Goal: Check status: Check status

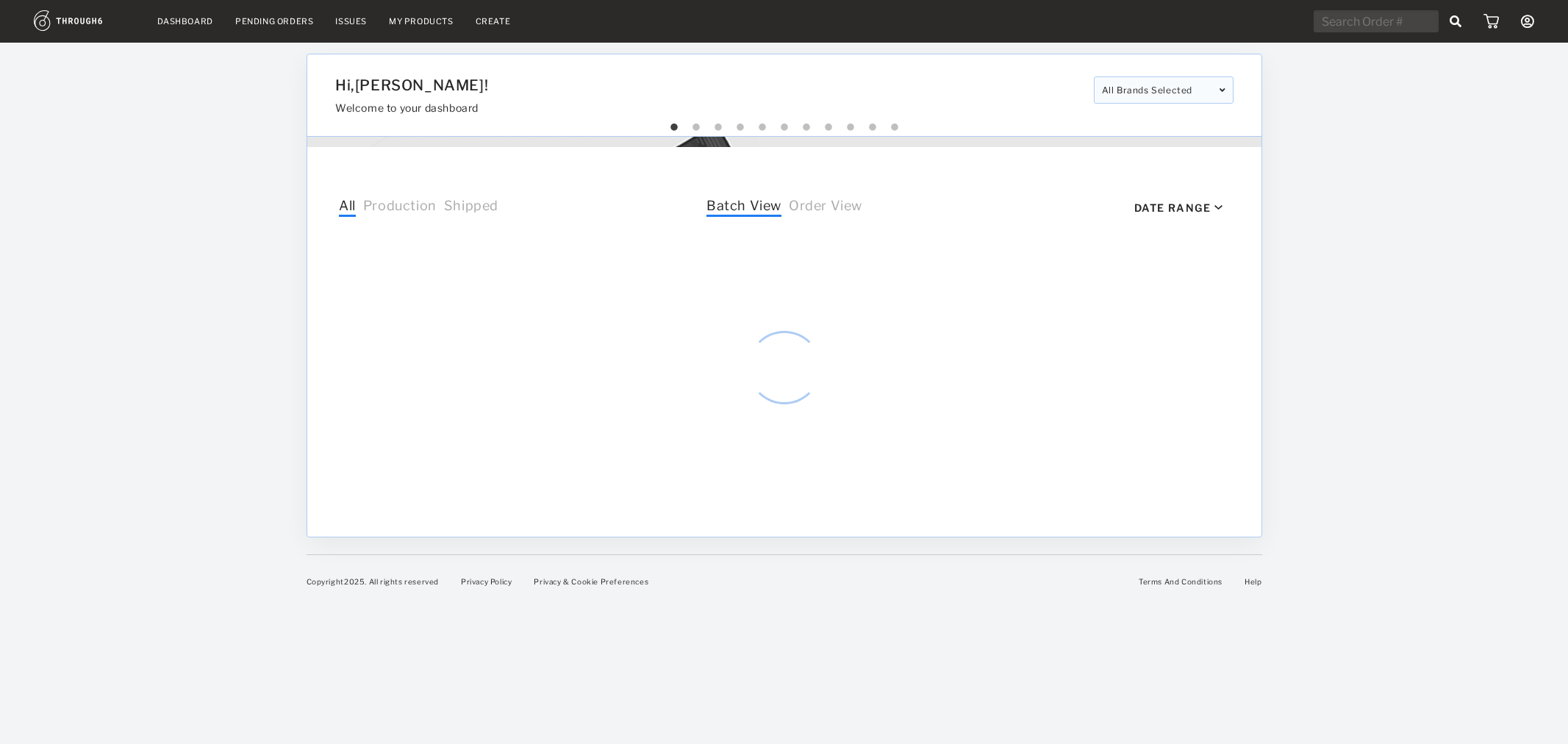
select select "7"
select select "2025"
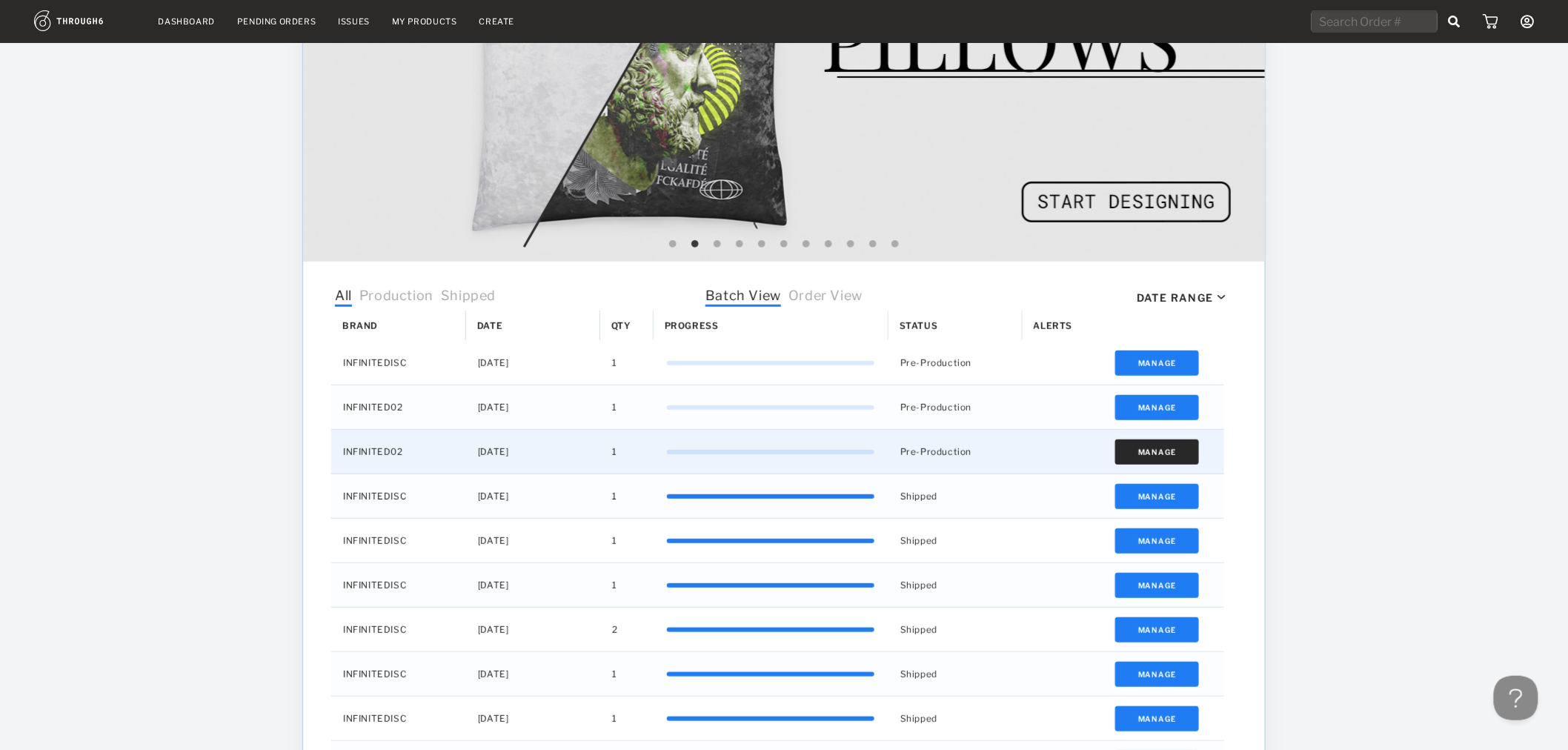
click at [1137, 454] on button "Manage" at bounding box center [1156, 453] width 83 height 25
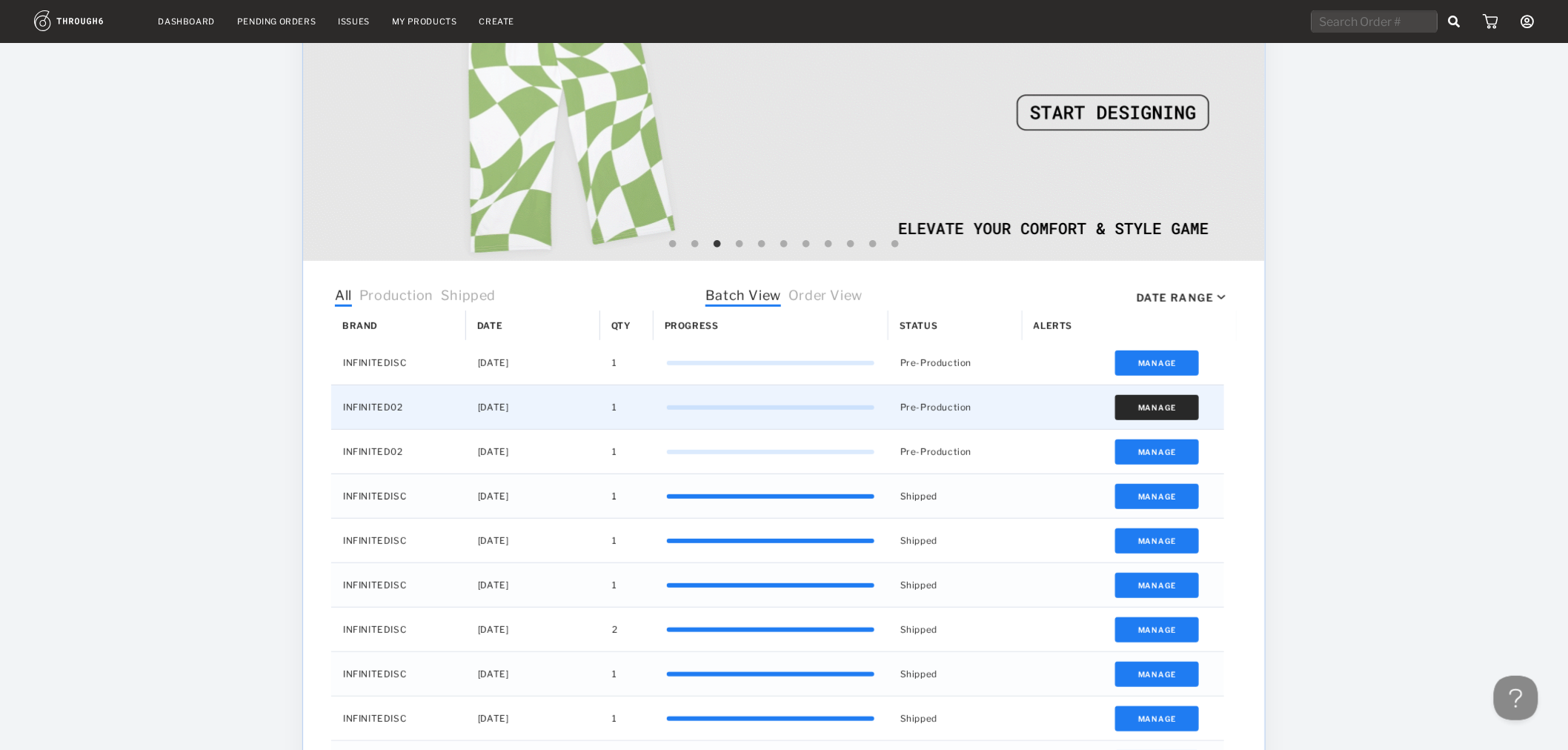
click at [1140, 406] on button "Manage" at bounding box center [1156, 408] width 83 height 25
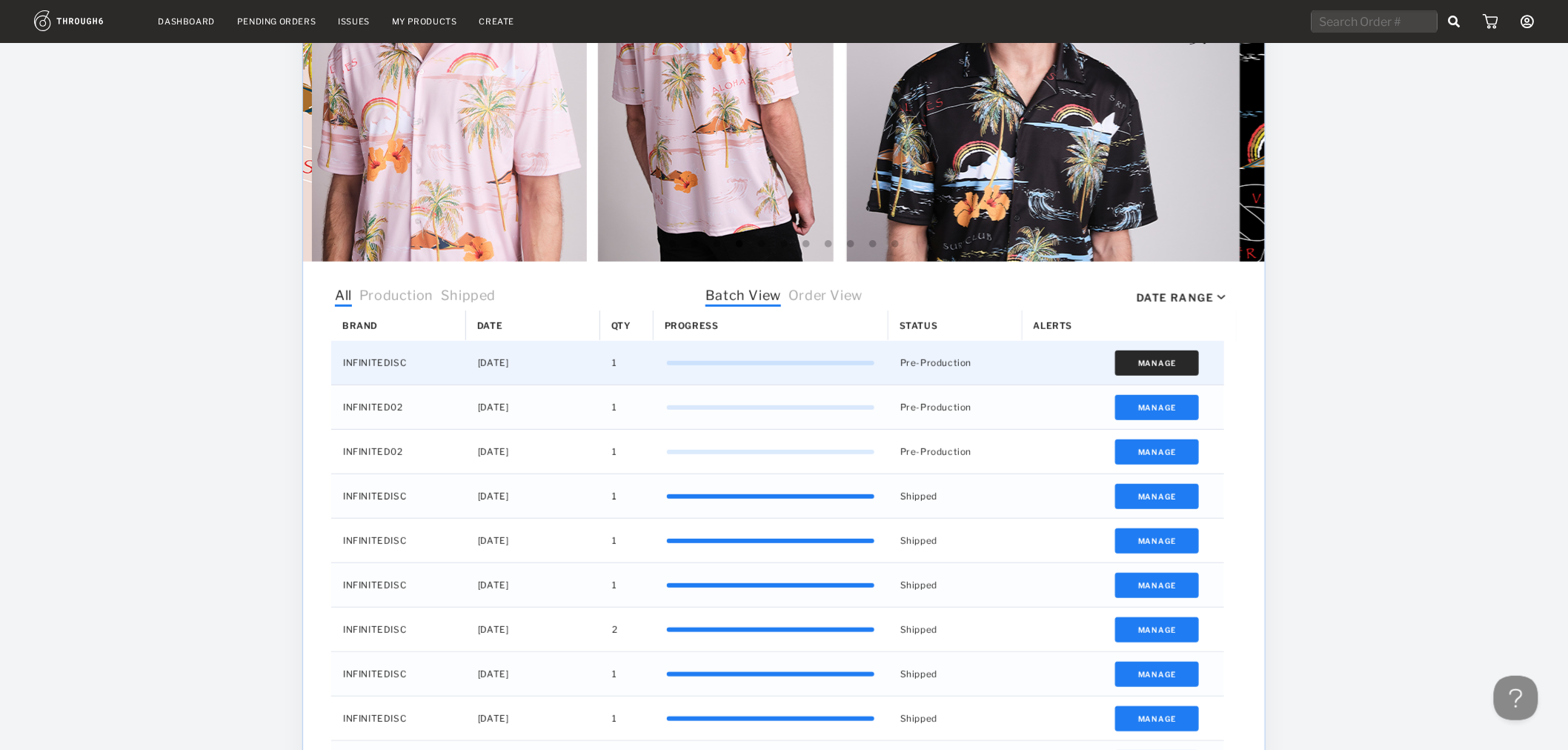
click at [1182, 352] on button "Manage" at bounding box center [1156, 363] width 83 height 25
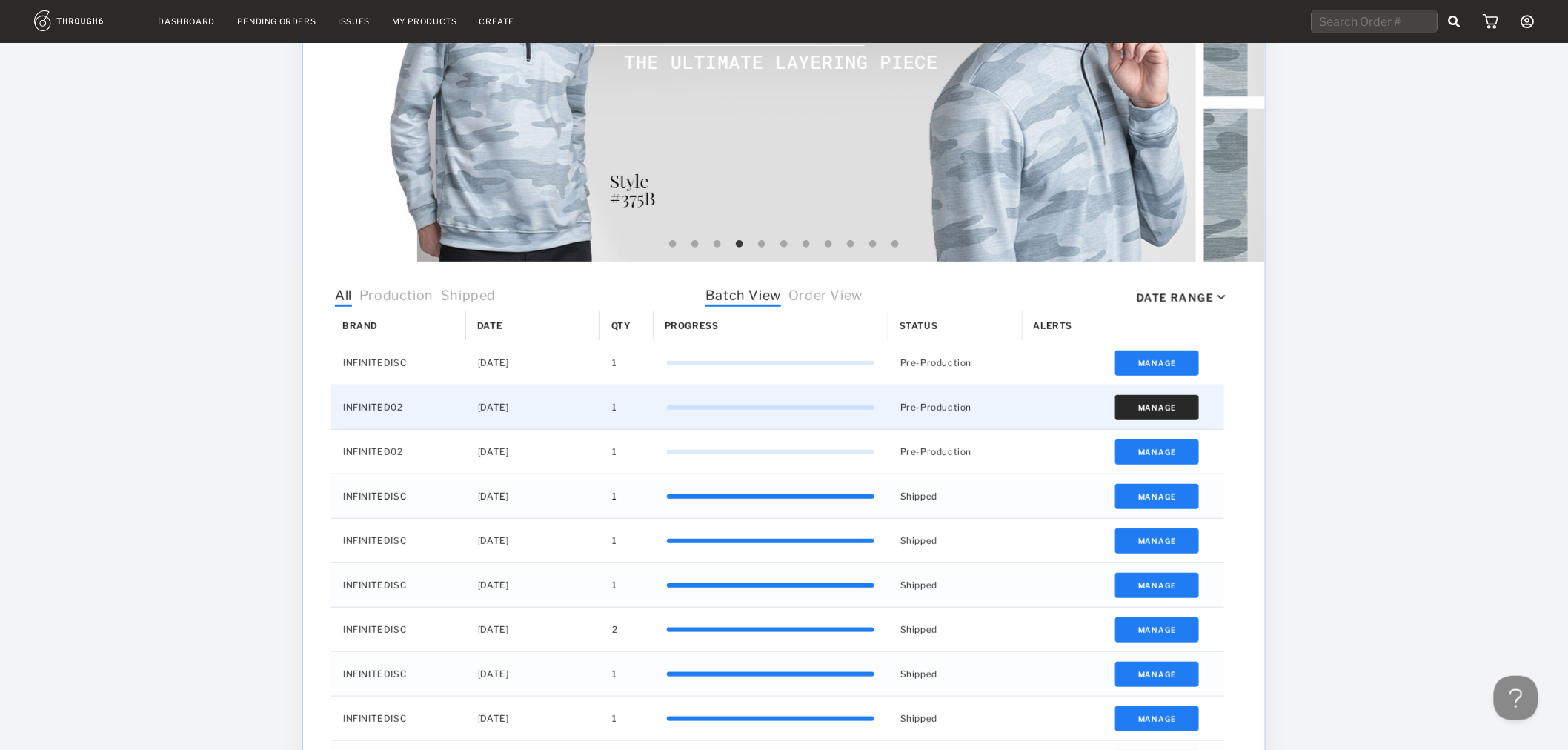
click at [1147, 399] on button "Manage" at bounding box center [1156, 408] width 83 height 25
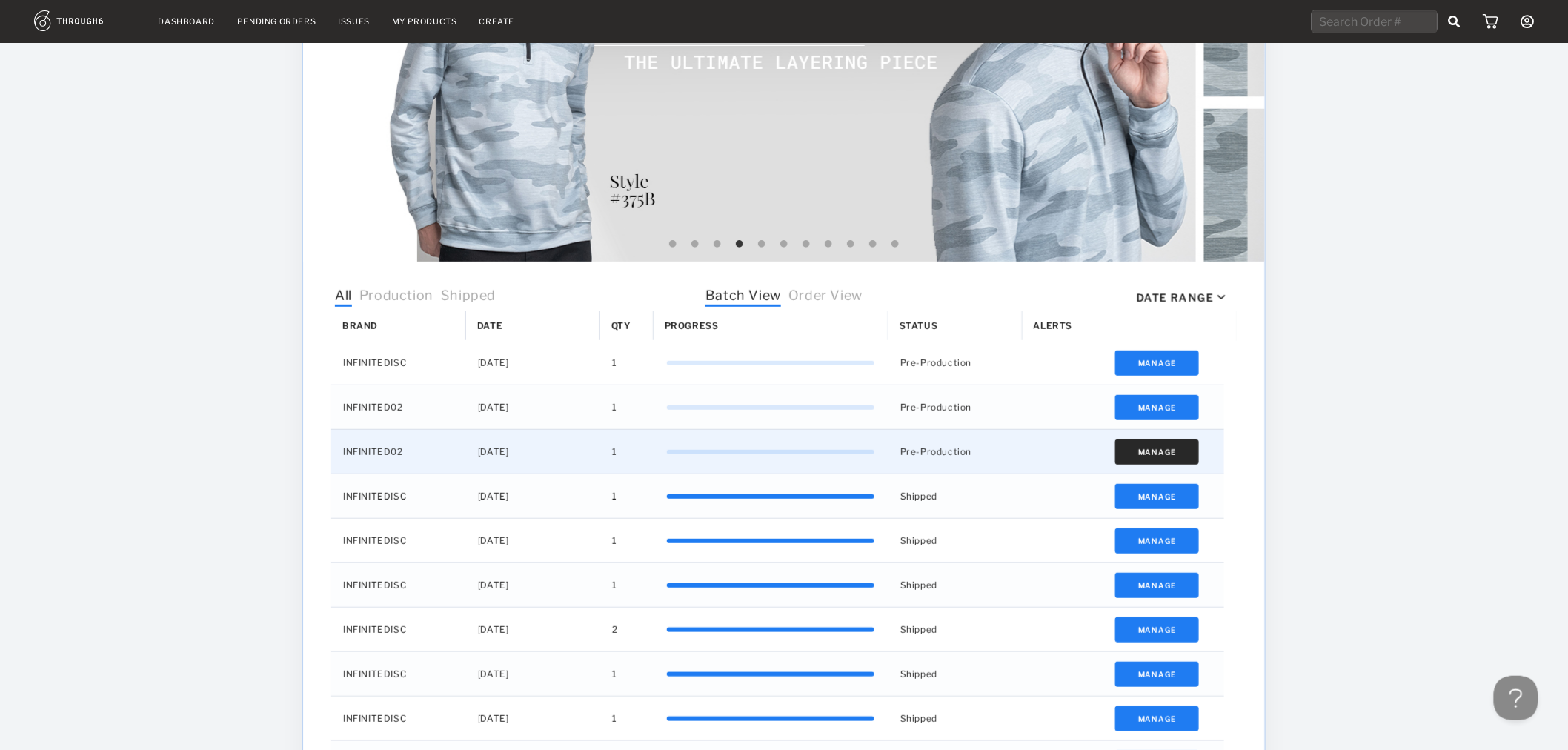
click at [1175, 447] on button "Manage" at bounding box center [1156, 453] width 83 height 25
click at [1181, 455] on button "Manage" at bounding box center [1156, 453] width 83 height 25
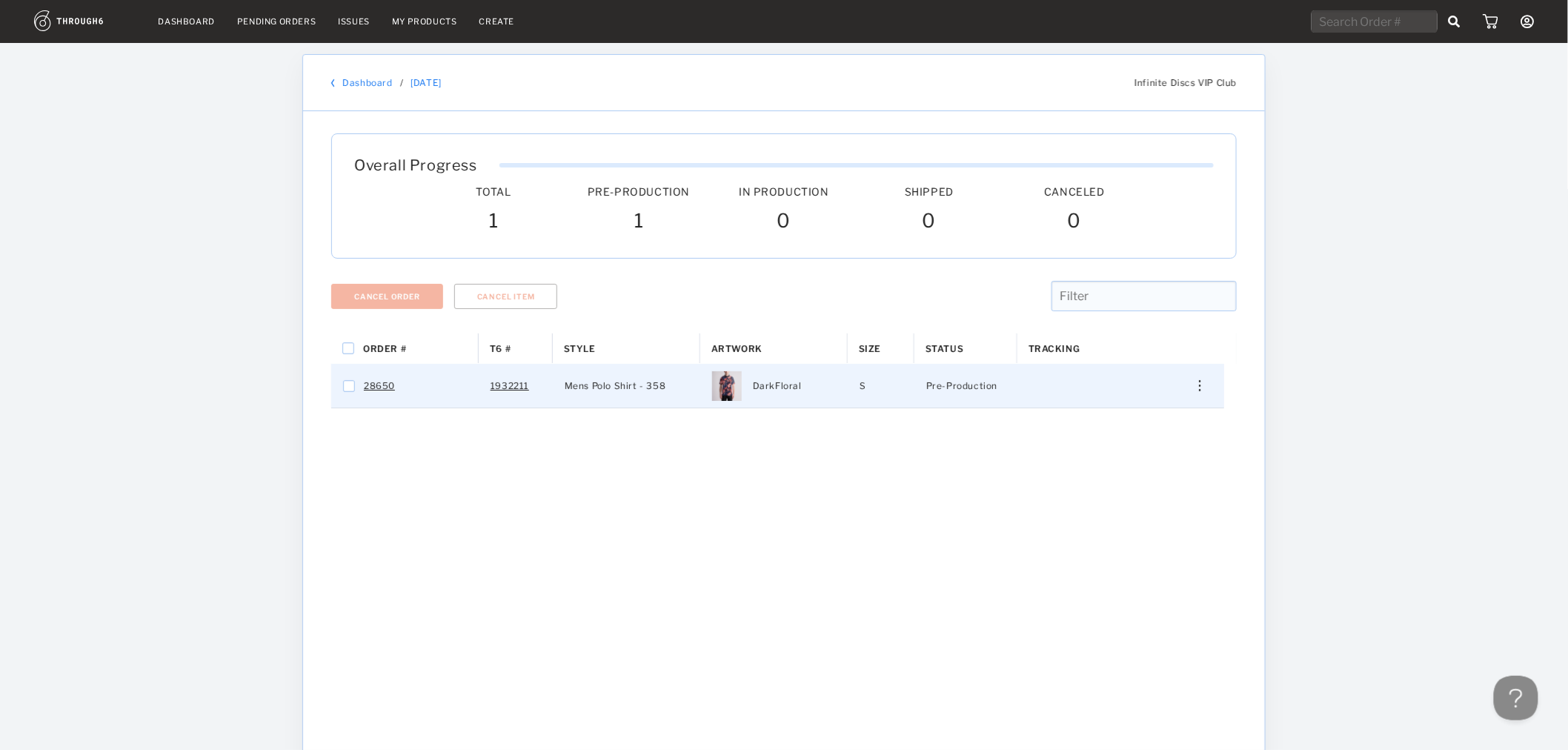
click at [1200, 390] on img "Press SPACE to select this row." at bounding box center [1200, 385] width 2 height 11
click at [1154, 498] on span "View History" at bounding box center [1132, 496] width 58 height 19
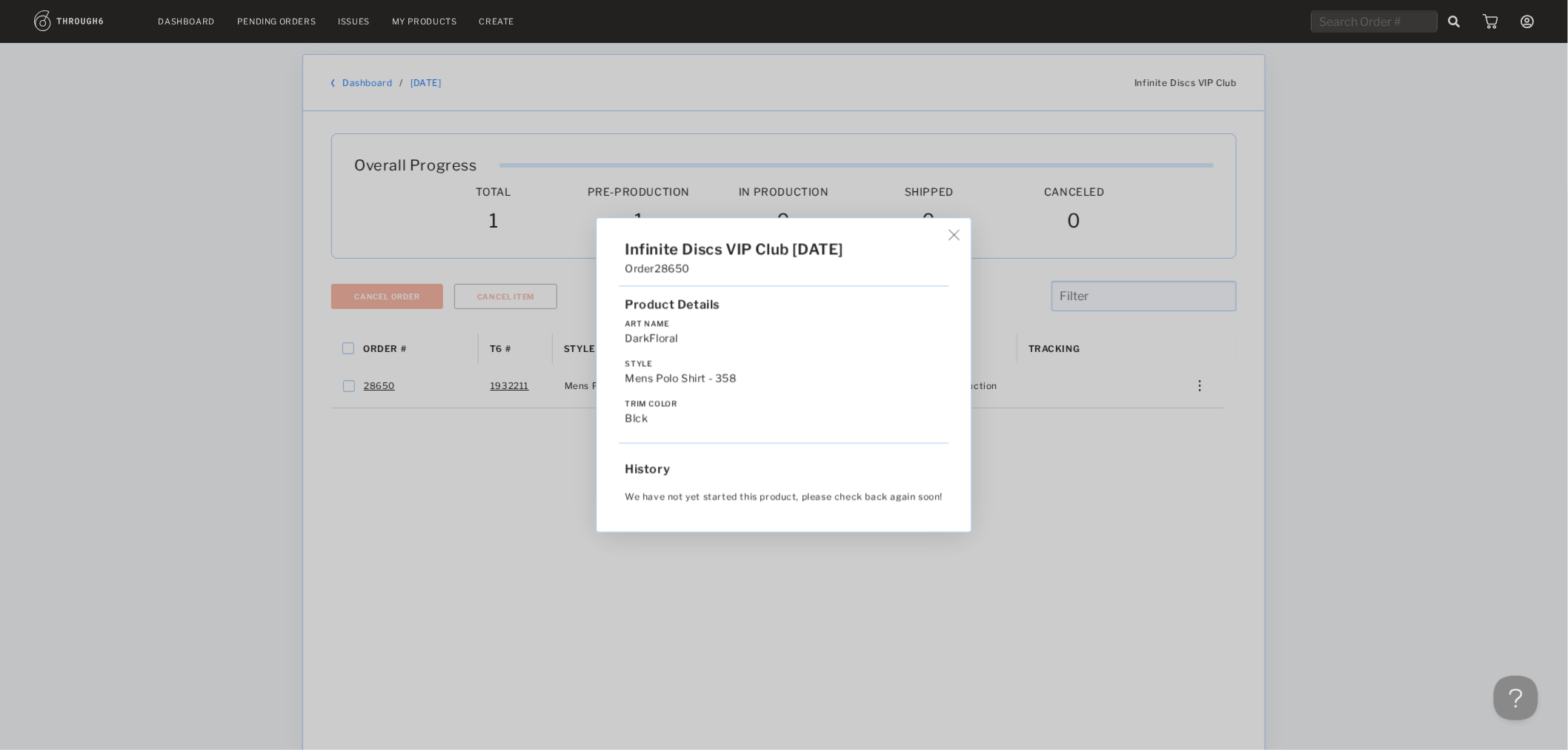
click at [957, 232] on img at bounding box center [954, 234] width 11 height 11
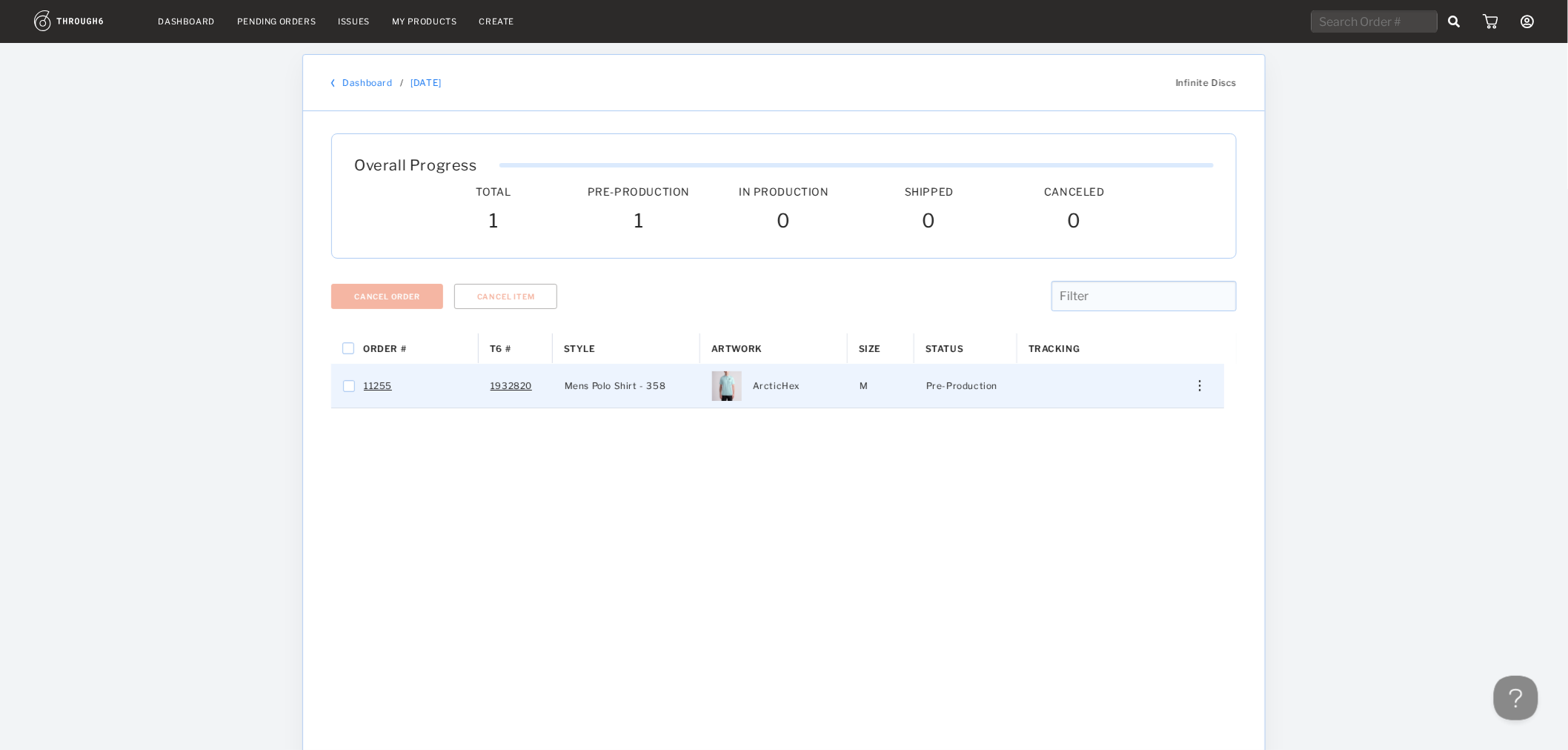
click at [1201, 391] on img "Press SPACE to select this row." at bounding box center [1200, 385] width 2 height 11
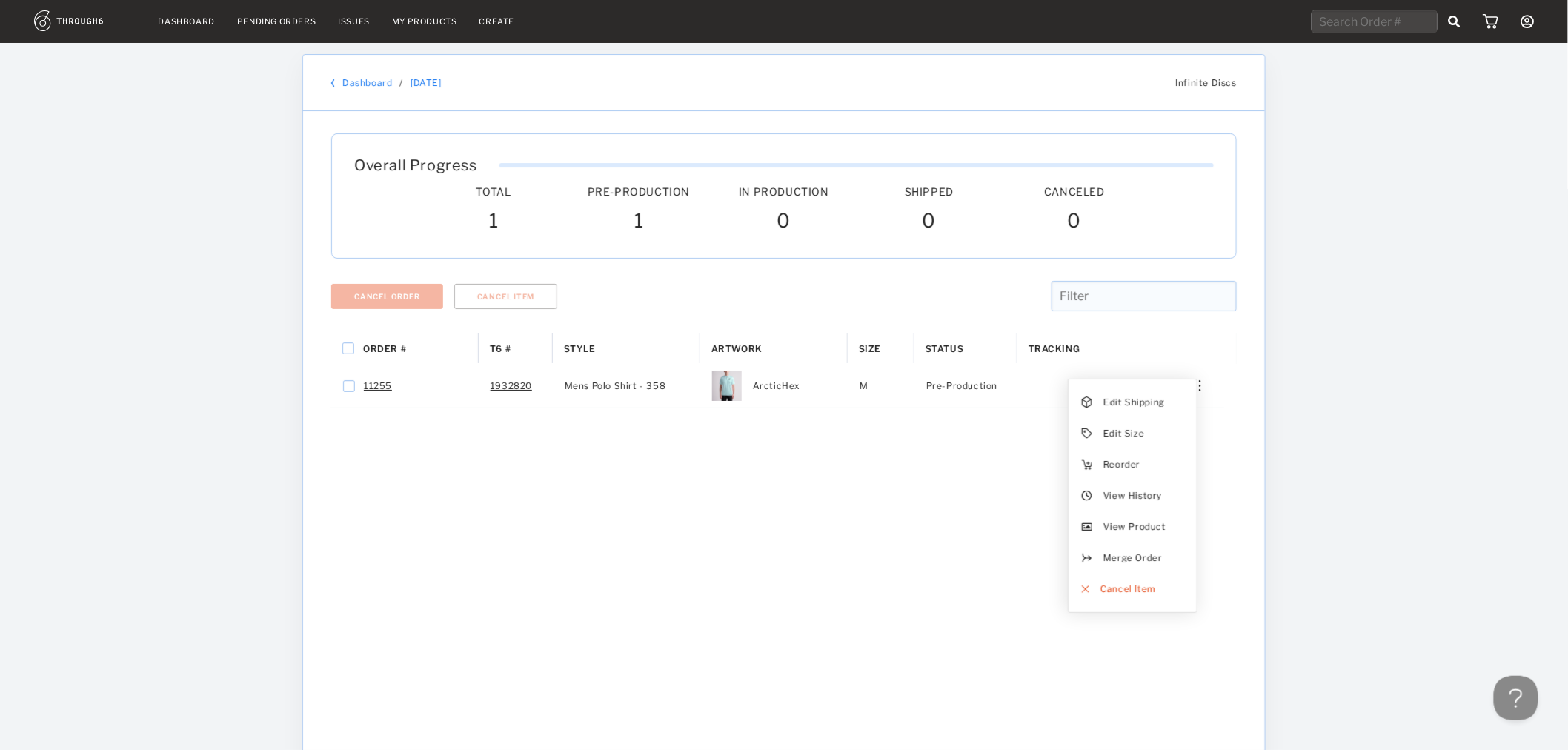
click at [731, 464] on div "Order # T6 # Style" at bounding box center [784, 583] width 906 height 500
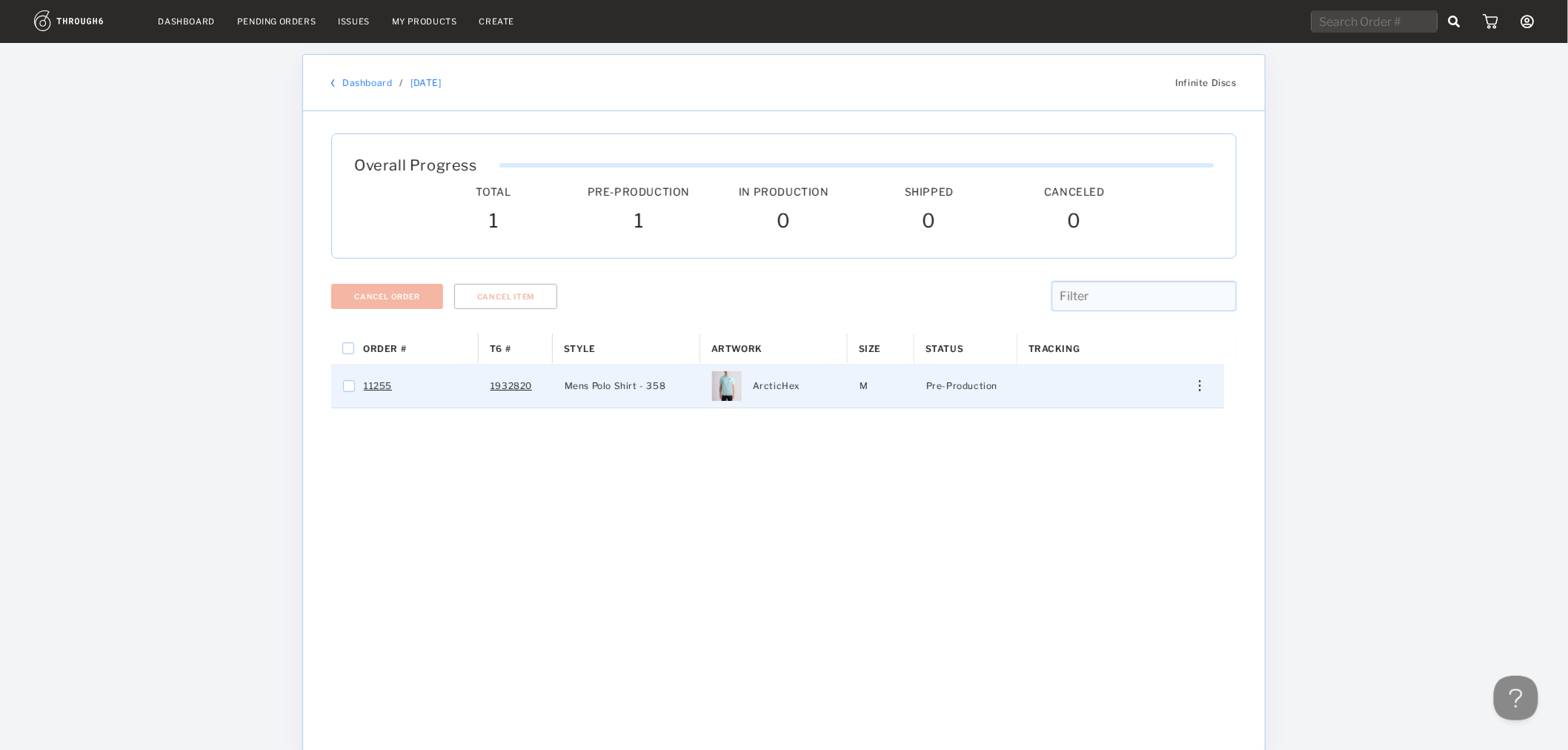
click at [1199, 390] on img "Press SPACE to select this row." at bounding box center [1200, 385] width 2 height 11
click at [1122, 405] on span "Edit Shipping" at bounding box center [1134, 402] width 62 height 19
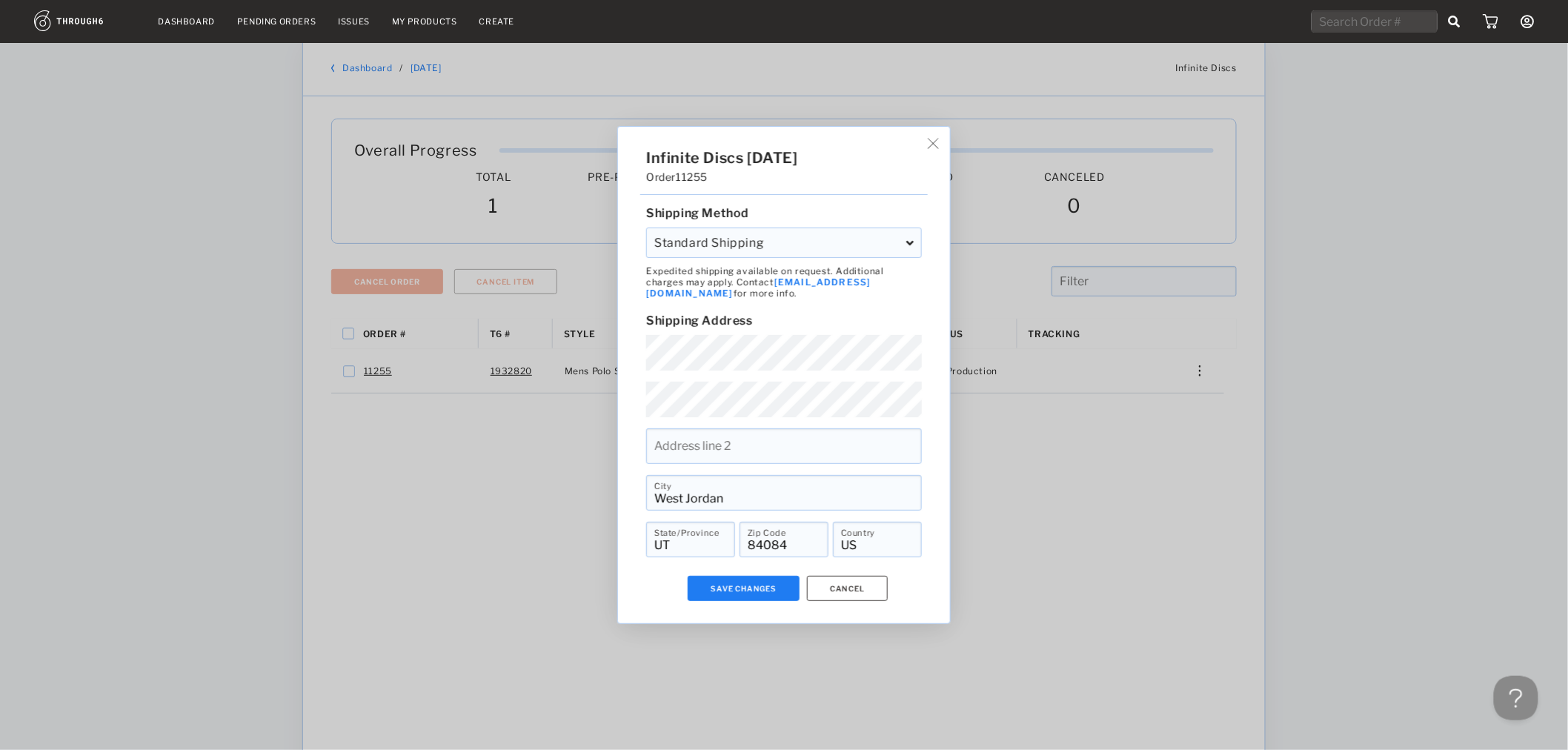
scroll to position [8, 0]
click at [932, 148] on div "Infinite Discs 06/06/25 Order 11255 Shipping Method Standard Shipping Standard …" at bounding box center [784, 375] width 332 height 497
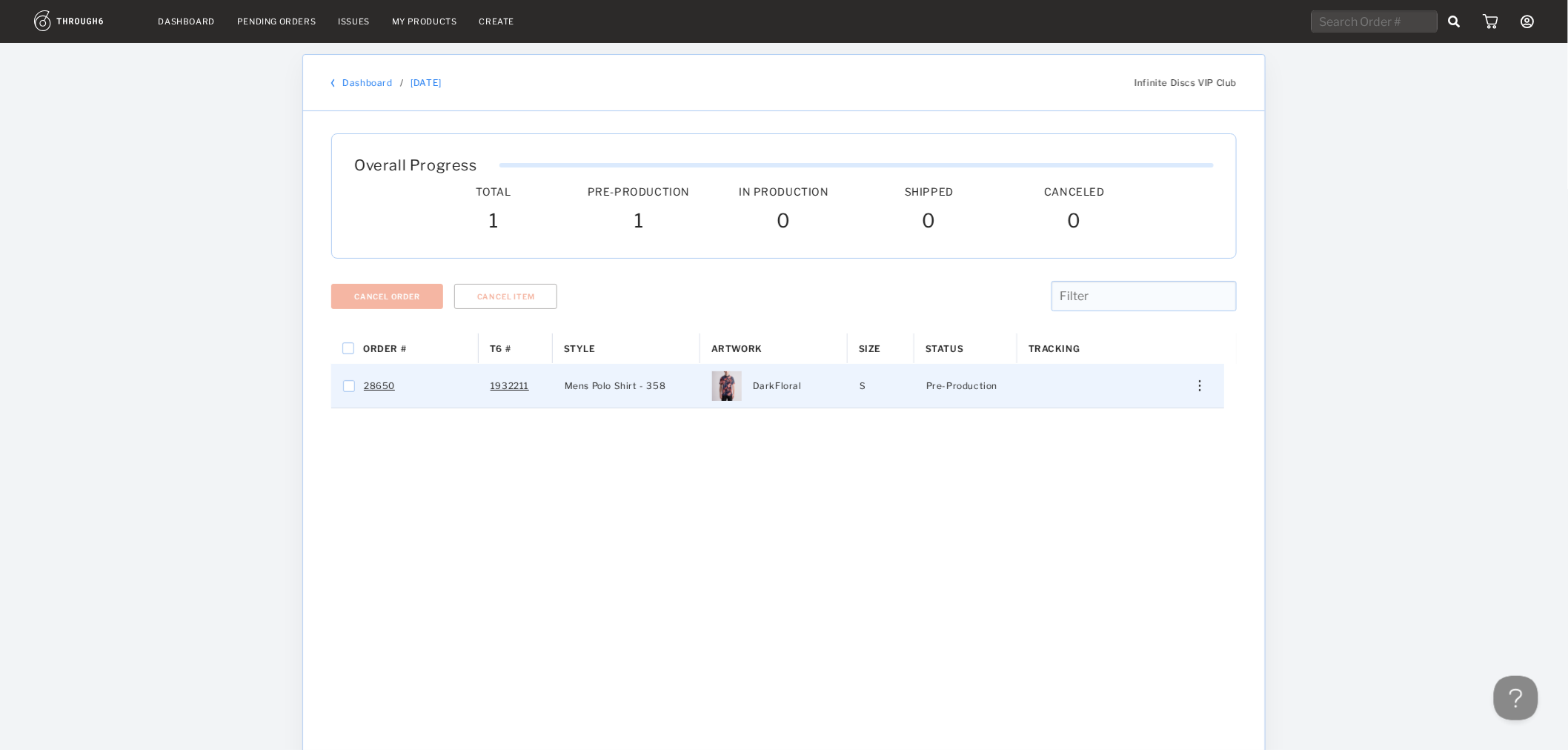
click at [1200, 387] on img "Press SPACE to select this row." at bounding box center [1200, 385] width 2 height 11
click at [1159, 410] on span "Edit Shipping" at bounding box center [1134, 402] width 62 height 19
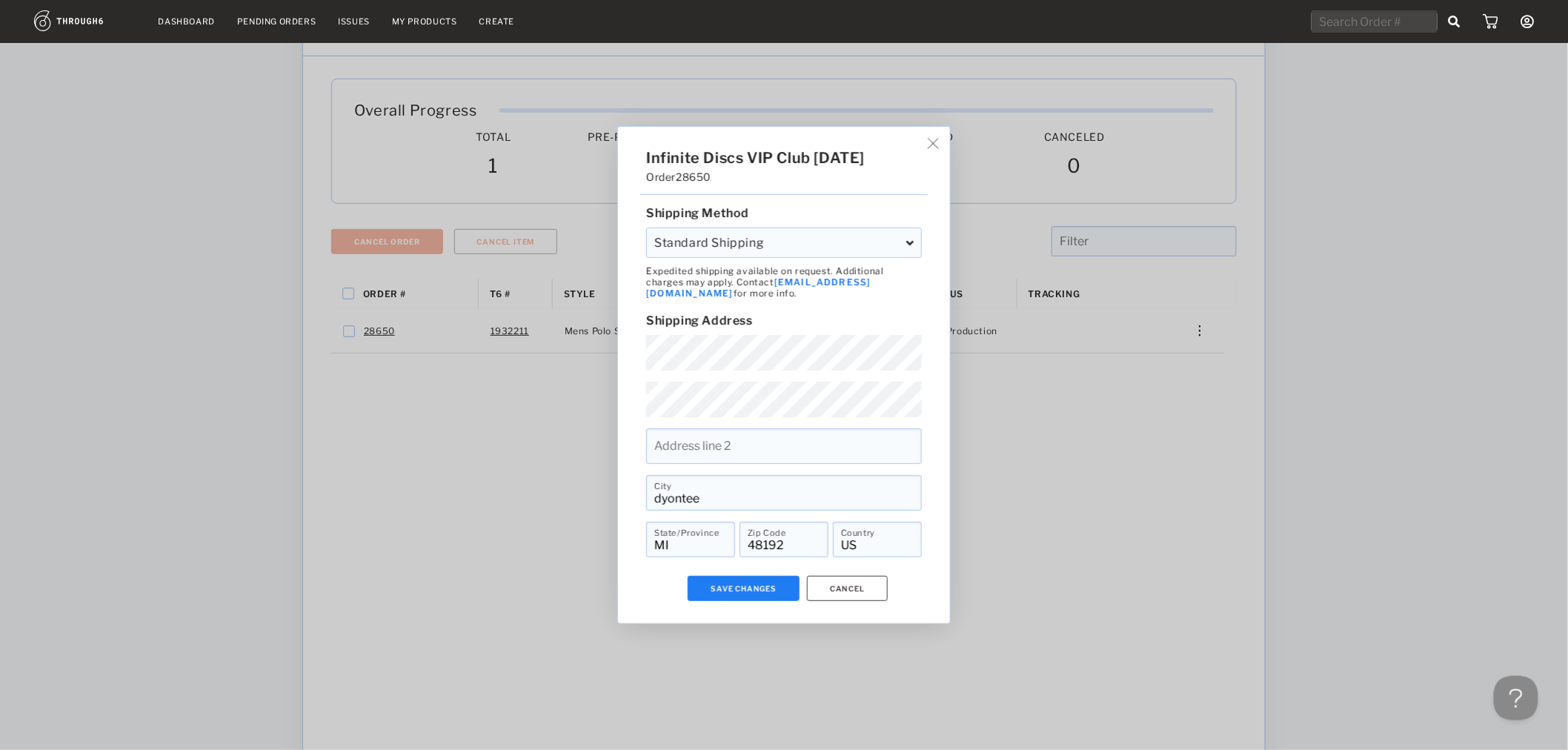
scroll to position [82, 0]
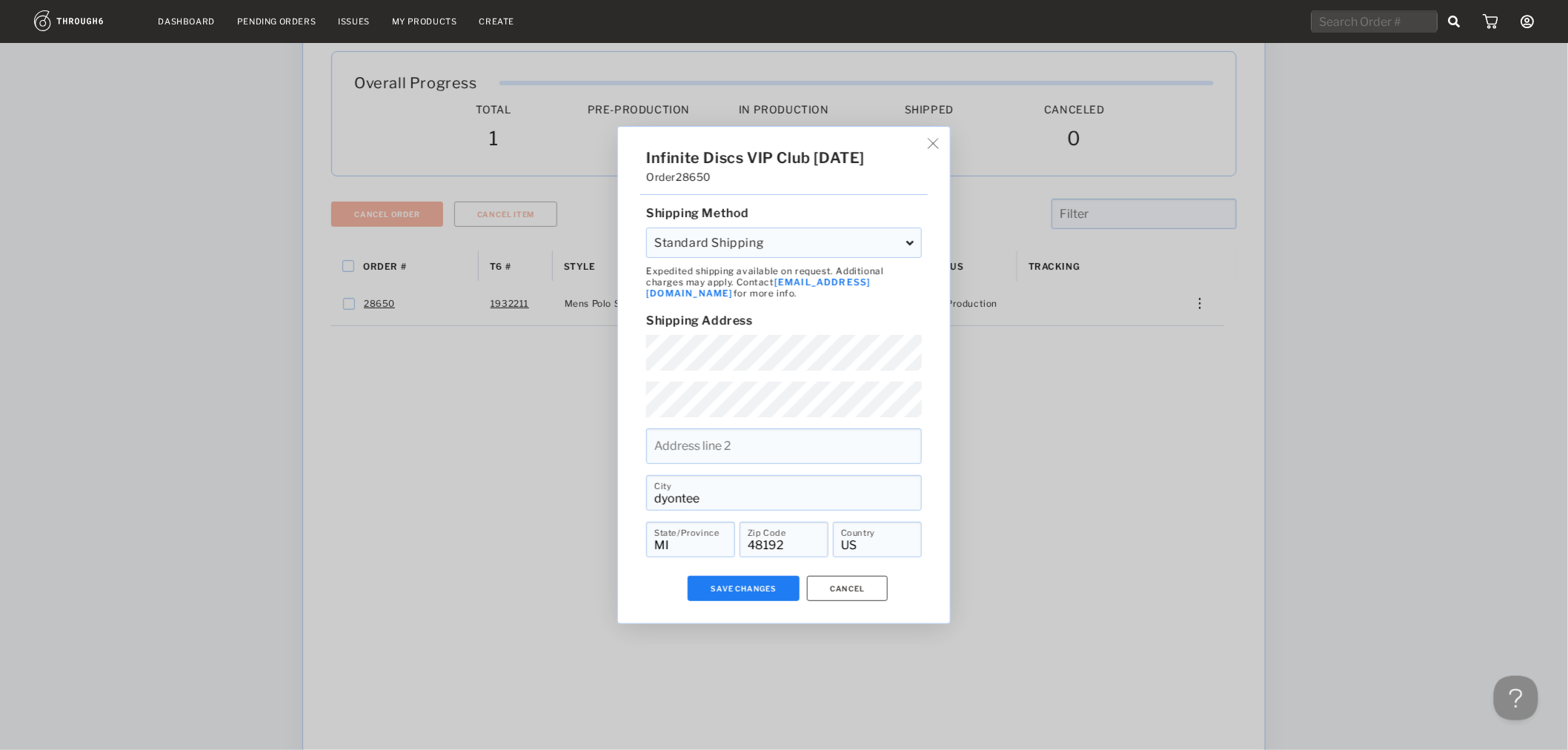
click at [938, 149] on img at bounding box center [933, 142] width 11 height 11
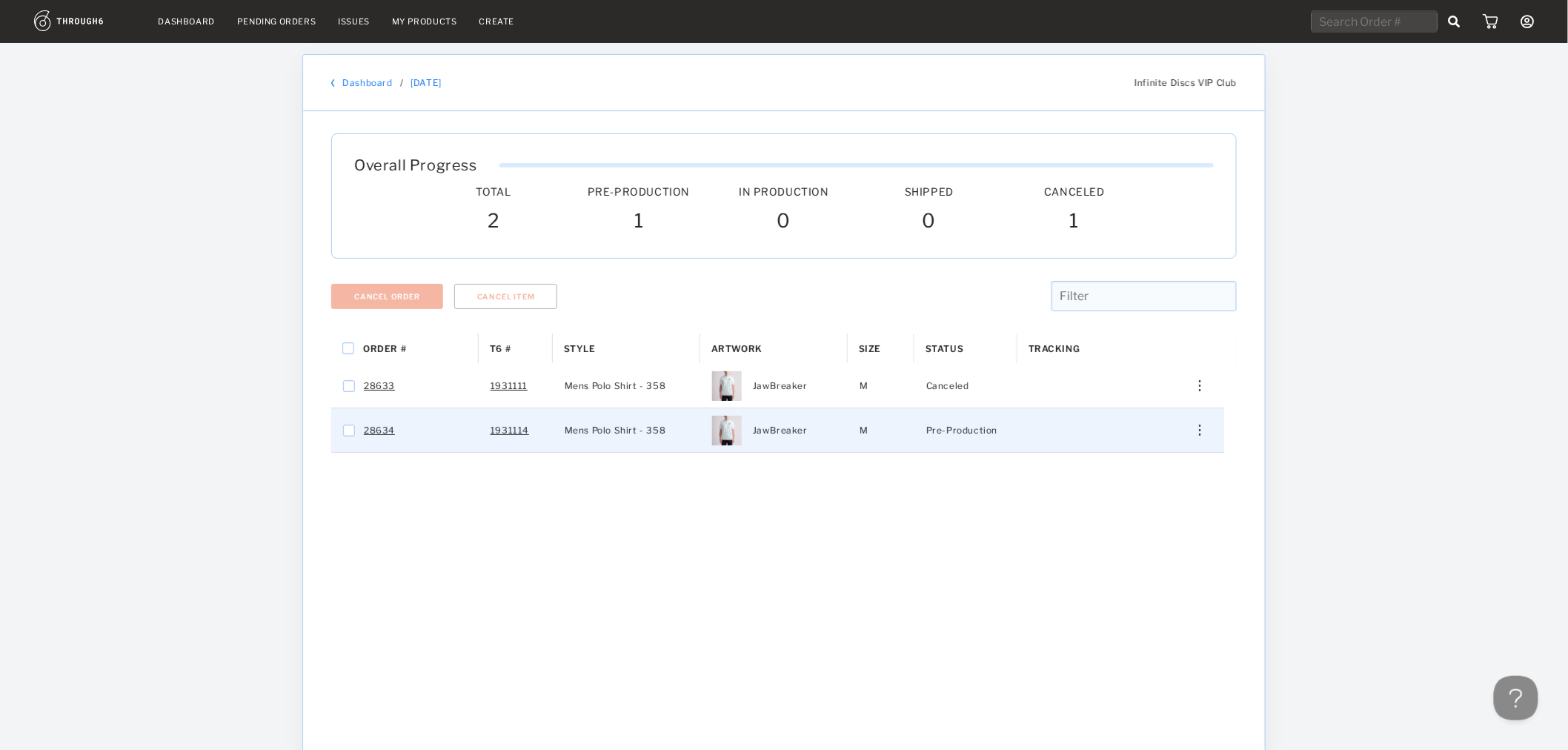
click at [1201, 432] on img "Press SPACE to select this row." at bounding box center [1200, 429] width 2 height 11
click at [1127, 456] on span "Edit Shipping" at bounding box center [1134, 447] width 62 height 19
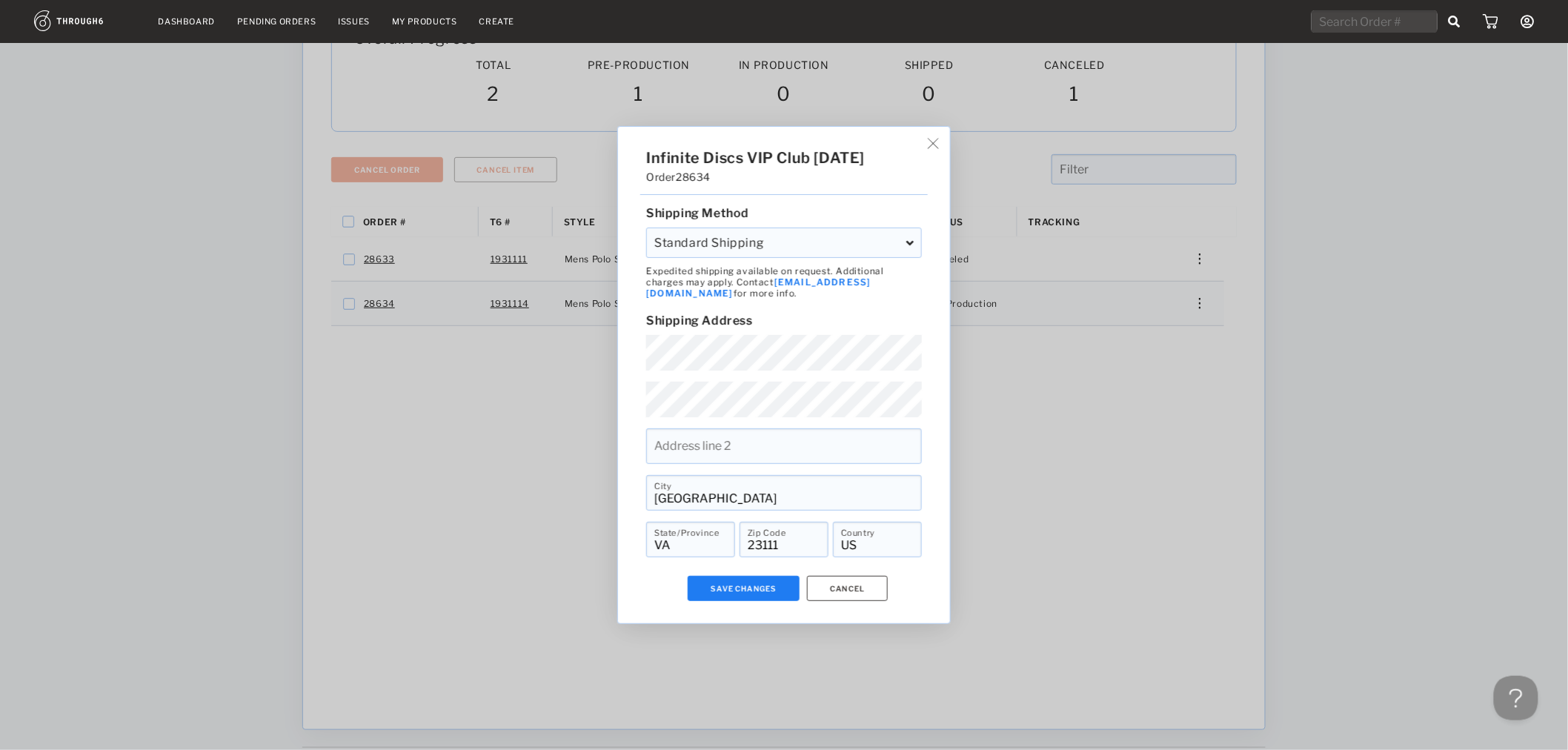
scroll to position [165, 0]
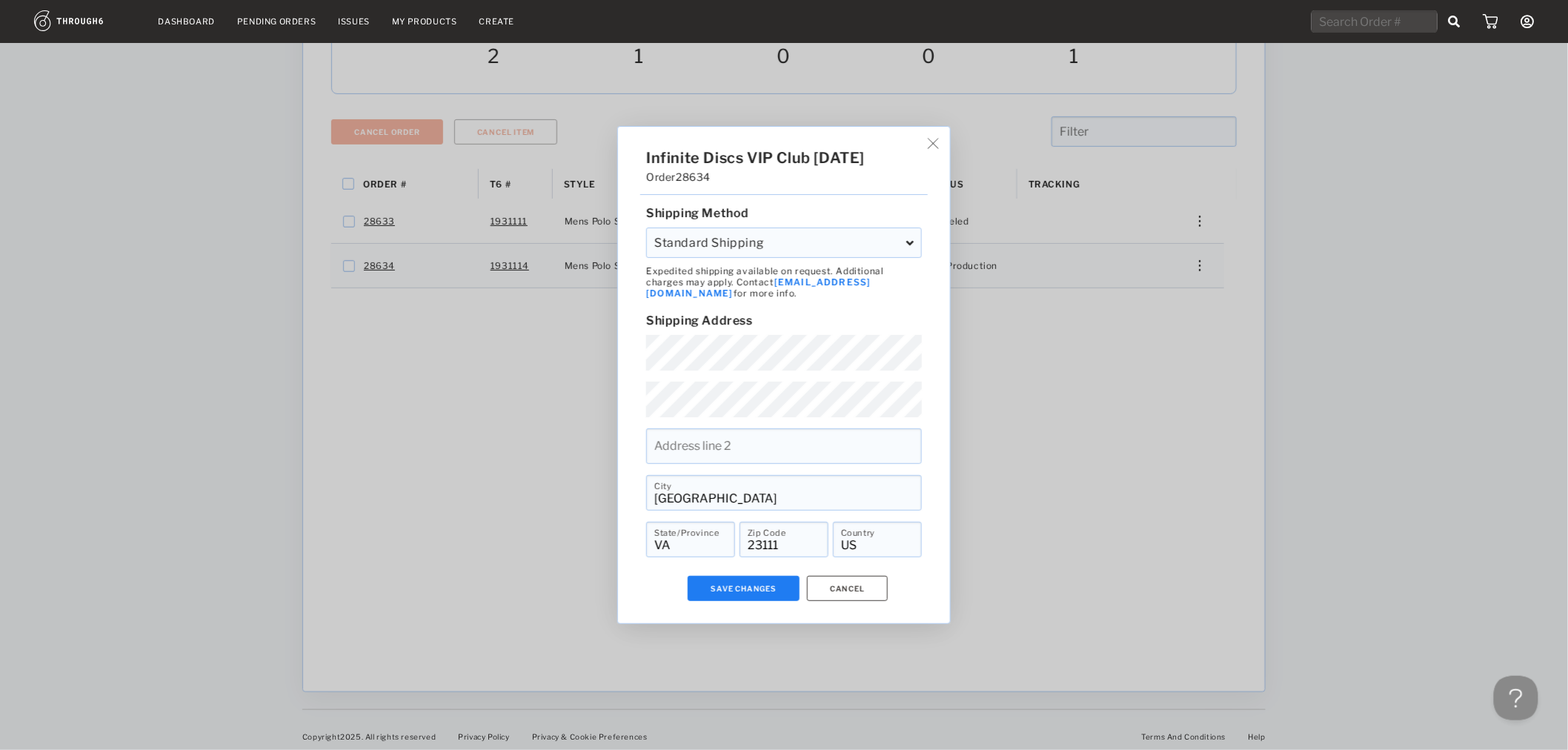
click at [944, 146] on div "Infinite Discs VIP Club 05/20/25 Order 28634 Shipping Method Standard Shipping …" at bounding box center [784, 375] width 332 height 497
